Goal: Information Seeking & Learning: Understand process/instructions

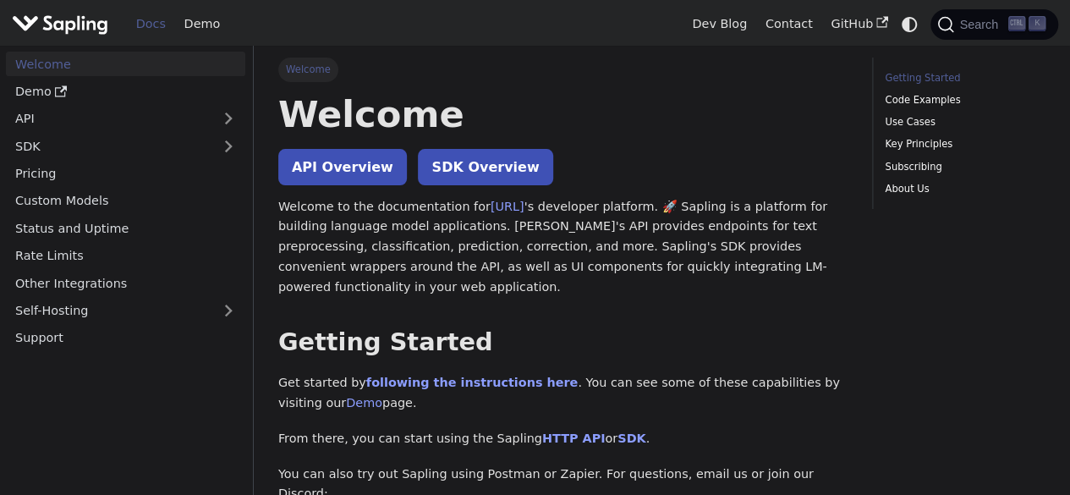
click at [910, 72] on link "Getting Started" at bounding box center [962, 78] width 155 height 16
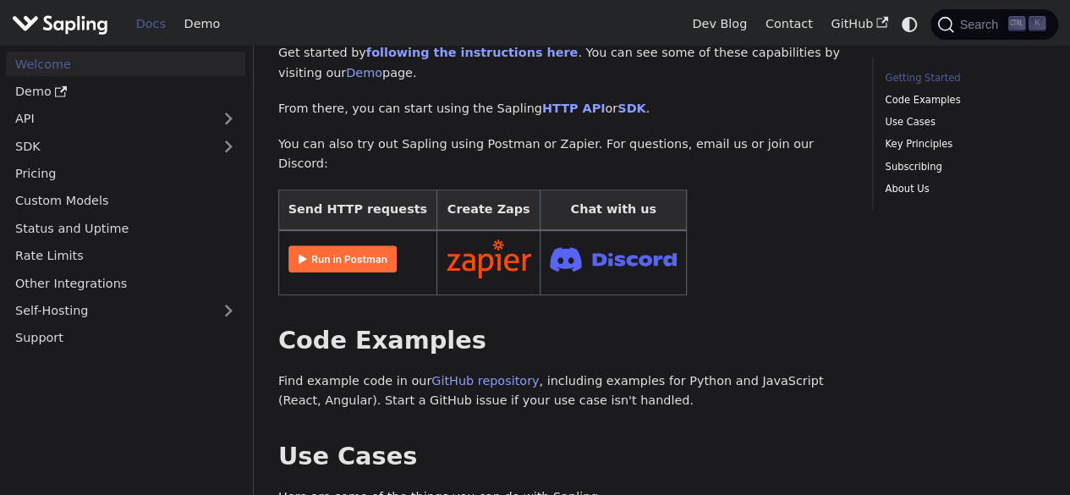
scroll to position [332, 0]
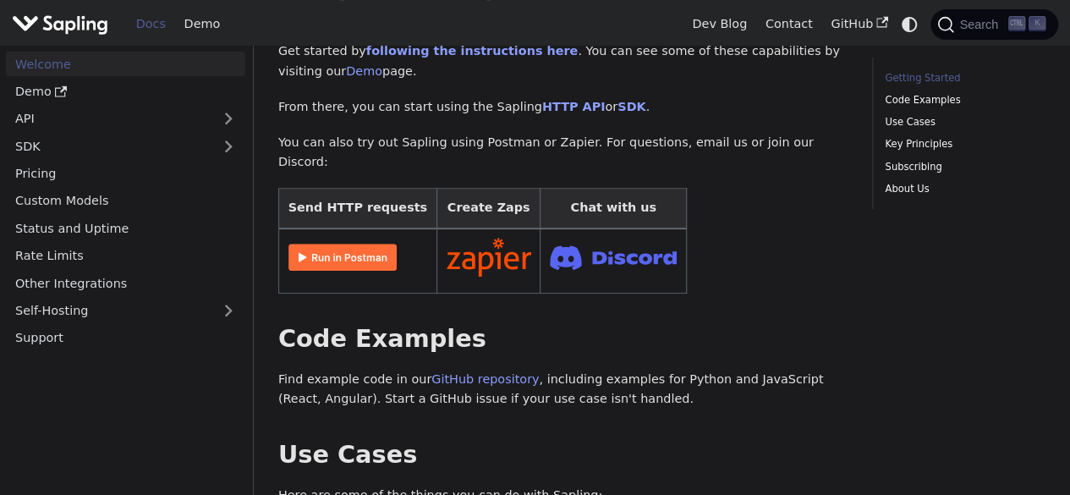
click at [313, 244] on img at bounding box center [342, 257] width 108 height 27
